Goal: Information Seeking & Learning: Check status

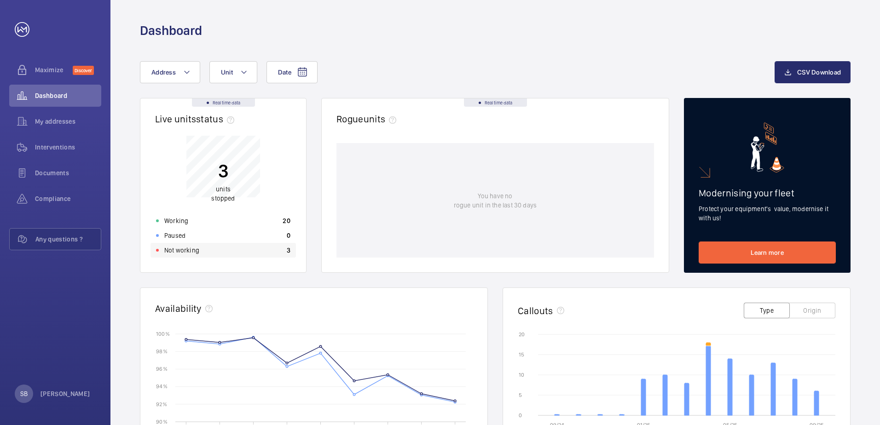
click at [234, 249] on div "Not working 3" at bounding box center [223, 250] width 145 height 15
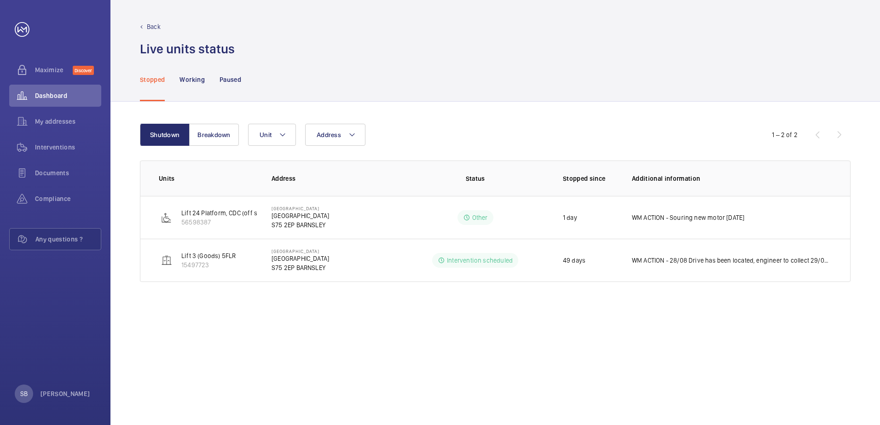
click at [155, 27] on p "Back" at bounding box center [154, 26] width 14 height 9
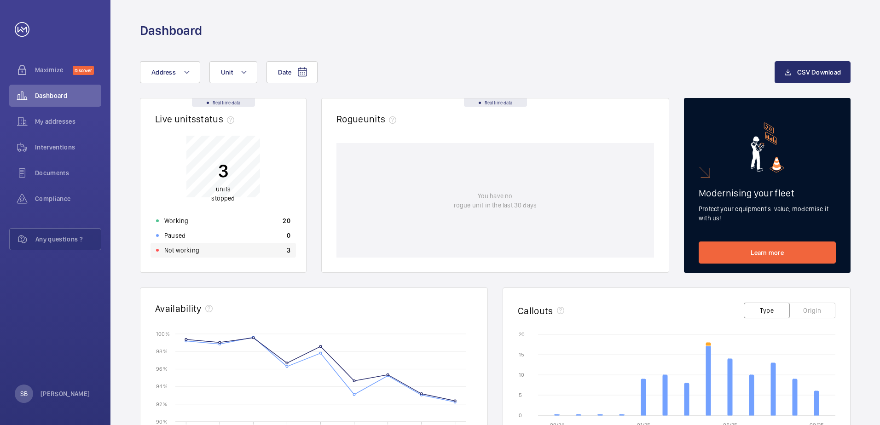
click at [287, 251] on p "3" at bounding box center [289, 250] width 4 height 9
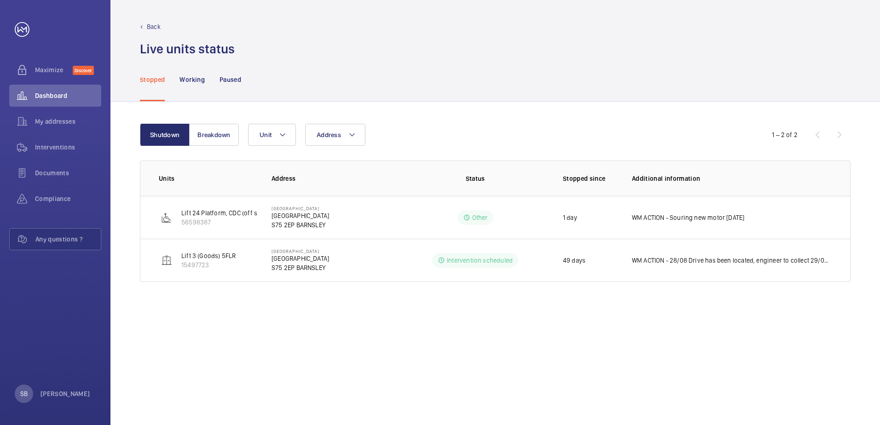
click at [155, 28] on p "Back" at bounding box center [154, 26] width 14 height 9
